Goal: Transaction & Acquisition: Purchase product/service

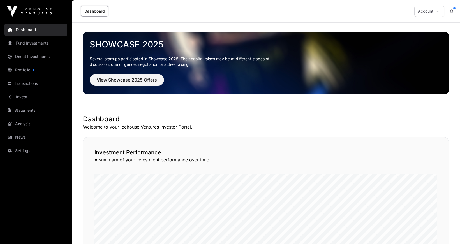
click at [22, 97] on link "Invest" at bounding box center [35, 97] width 63 height 12
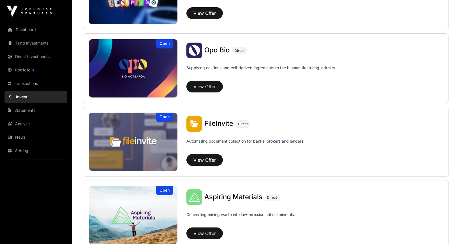
scroll to position [260, 0]
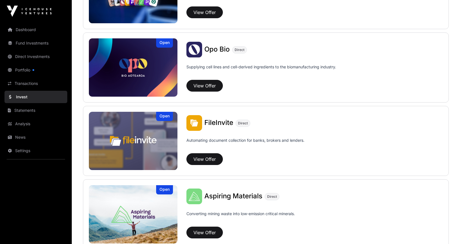
click at [210, 158] on button "View Offer" at bounding box center [205, 159] width 36 height 12
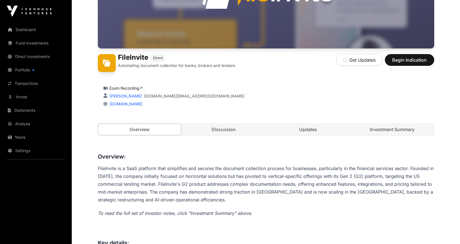
scroll to position [109, 0]
click at [404, 57] on span "Begin Indication" at bounding box center [409, 59] width 35 height 7
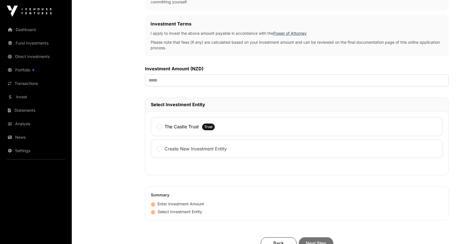
scroll to position [160, 0]
click at [281, 79] on input "text" at bounding box center [297, 80] width 304 height 12
type input "******"
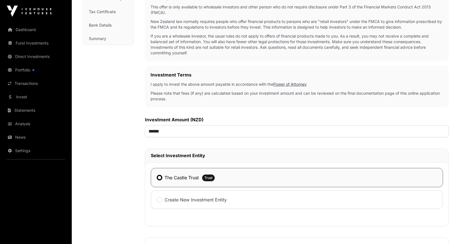
scroll to position [97, 0]
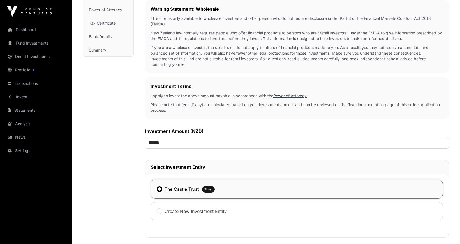
click at [26, 30] on link "Dashboard" at bounding box center [35, 30] width 63 height 12
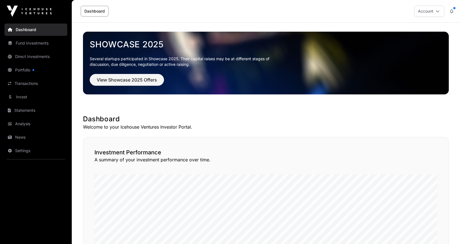
click at [46, 56] on link "Direct Investments" at bounding box center [35, 57] width 63 height 12
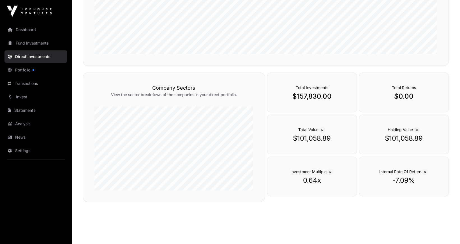
scroll to position [155, 0]
click at [310, 99] on p "$157,830.00" at bounding box center [312, 96] width 67 height 9
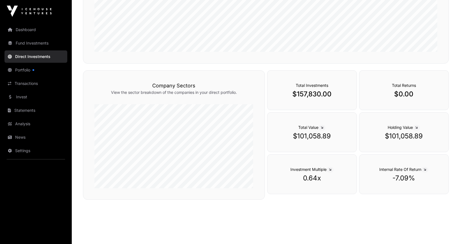
scroll to position [158, 0]
click at [41, 45] on link "Fund Investments" at bounding box center [35, 43] width 63 height 12
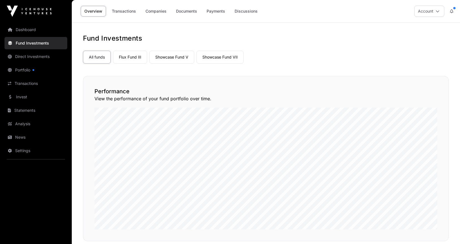
click at [127, 56] on link "Flux Fund III" at bounding box center [130, 57] width 34 height 13
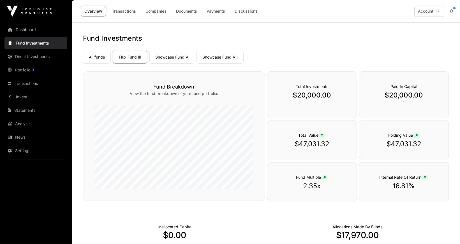
click at [162, 56] on link "Showcase Fund V" at bounding box center [172, 57] width 45 height 13
click at [208, 58] on link "Showcase Fund VII" at bounding box center [220, 57] width 47 height 13
click at [28, 57] on link "Direct Investments" at bounding box center [35, 57] width 63 height 12
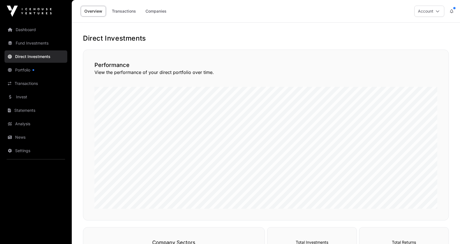
click at [157, 10] on link "Companies" at bounding box center [156, 11] width 28 height 11
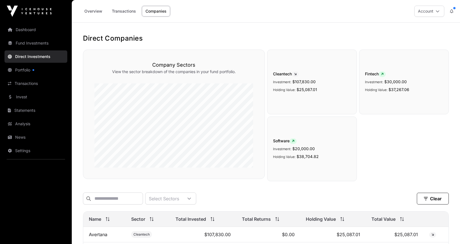
click at [22, 97] on link "Invest" at bounding box center [35, 97] width 63 height 12
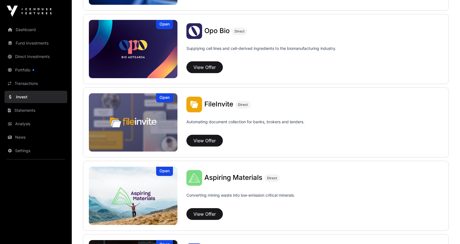
scroll to position [279, 0]
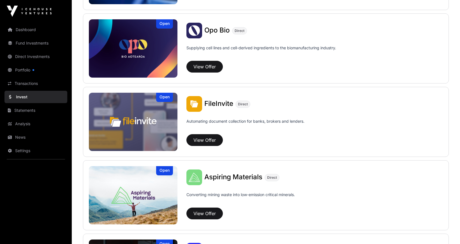
click at [208, 140] on button "View Offer" at bounding box center [205, 140] width 36 height 12
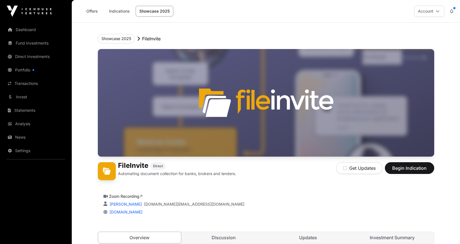
click at [398, 170] on span "Begin Indication" at bounding box center [409, 168] width 35 height 7
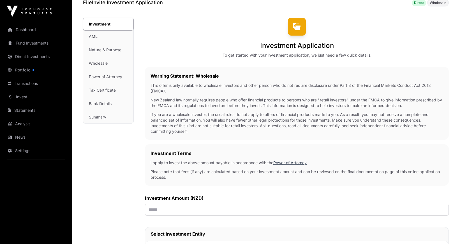
scroll to position [33, 0]
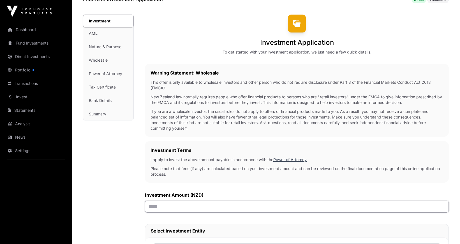
click at [187, 207] on input "text" at bounding box center [297, 207] width 304 height 12
type input "******"
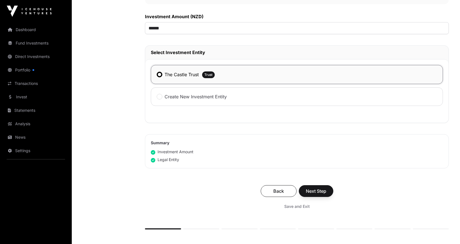
scroll to position [228, 0]
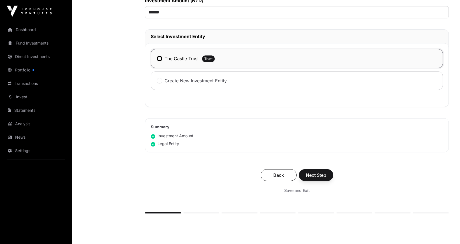
click at [314, 177] on span "Next Step" at bounding box center [316, 175] width 20 height 7
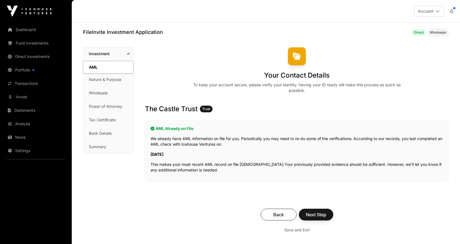
click at [312, 214] on span "Next Step" at bounding box center [316, 215] width 20 height 7
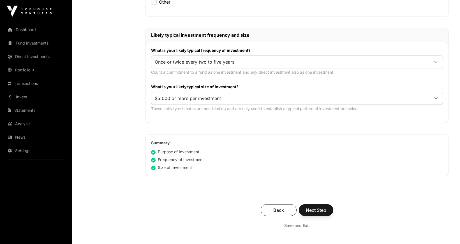
scroll to position [258, 0]
click at [313, 210] on span "Next Step" at bounding box center [316, 209] width 20 height 7
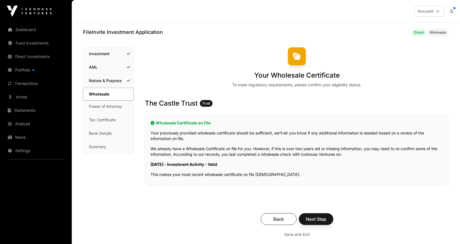
click at [313, 220] on span "Next Step" at bounding box center [316, 219] width 20 height 7
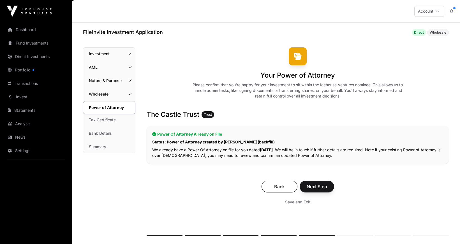
click at [314, 187] on span "Next Step" at bounding box center [317, 186] width 20 height 7
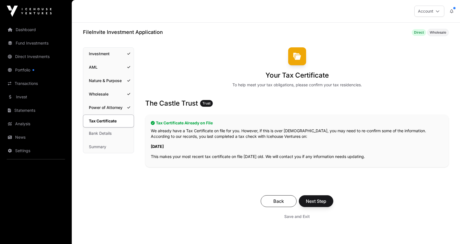
click at [311, 202] on span "Next Step" at bounding box center [316, 201] width 20 height 7
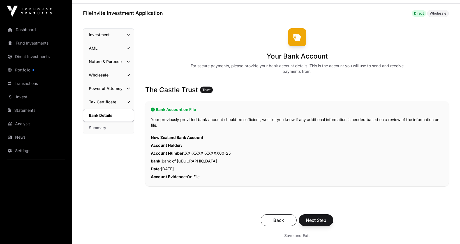
scroll to position [36, 0]
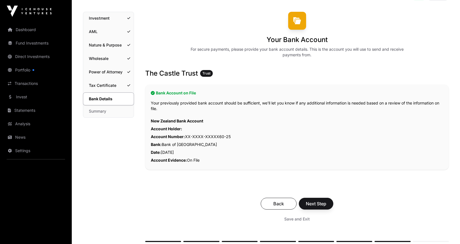
click at [311, 205] on span "Next Step" at bounding box center [316, 204] width 20 height 7
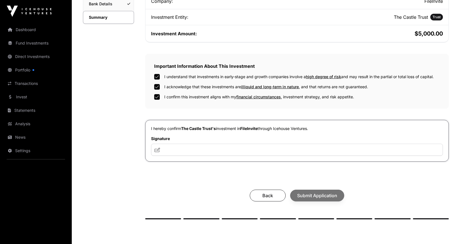
scroll to position [131, 0]
click at [197, 150] on input "text" at bounding box center [297, 150] width 292 height 12
type input "**********"
click at [319, 195] on span "Submit Application" at bounding box center [317, 195] width 40 height 7
